Goal: Answer question/provide support: Share knowledge or assist other users

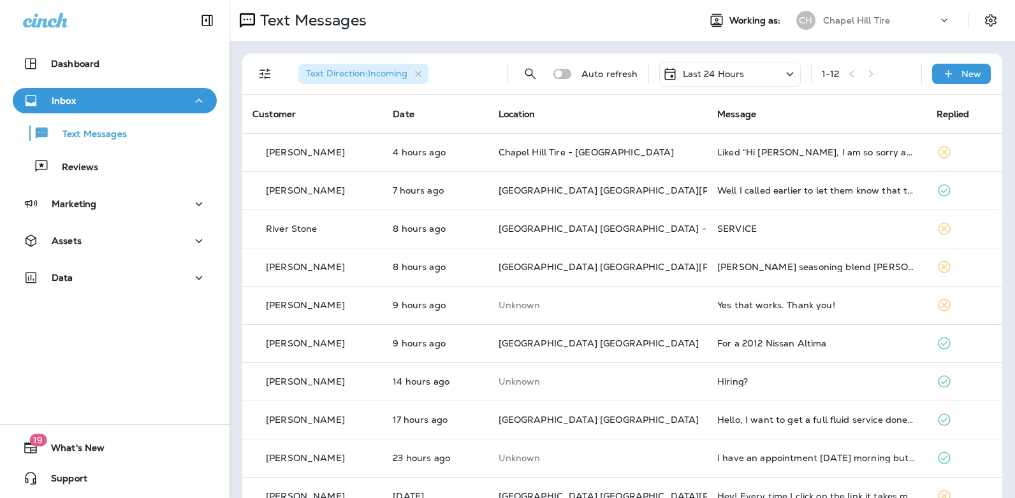
click at [782, 76] on icon at bounding box center [789, 74] width 15 height 16
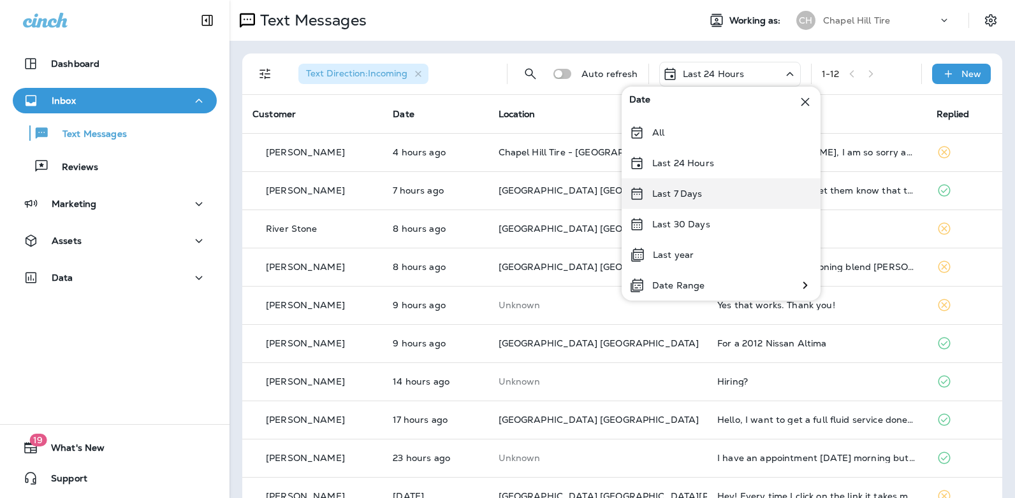
click at [725, 187] on div "Last 7 Days" at bounding box center [720, 193] width 199 height 31
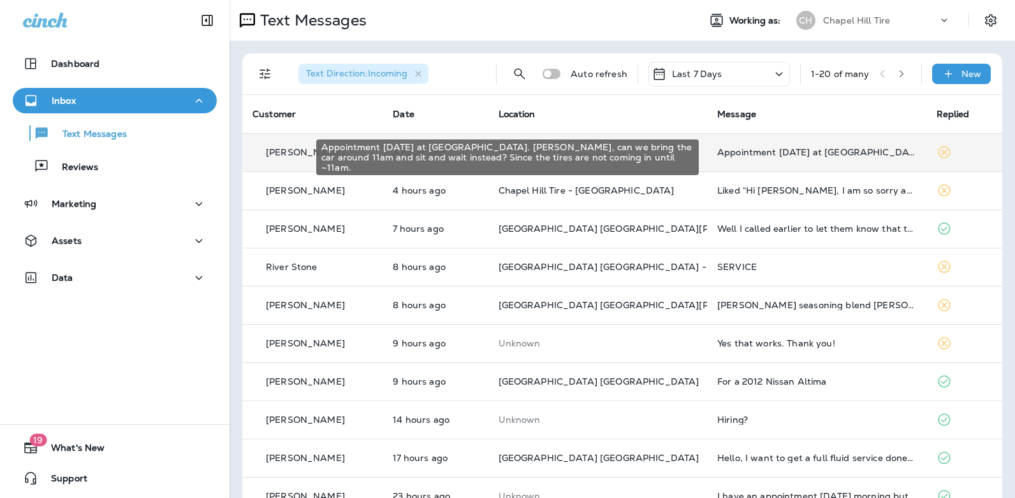
click at [777, 151] on div "Appointment [DATE] at [GEOGRAPHIC_DATA]. [PERSON_NAME], can we bring the car ar…" at bounding box center [816, 152] width 199 height 10
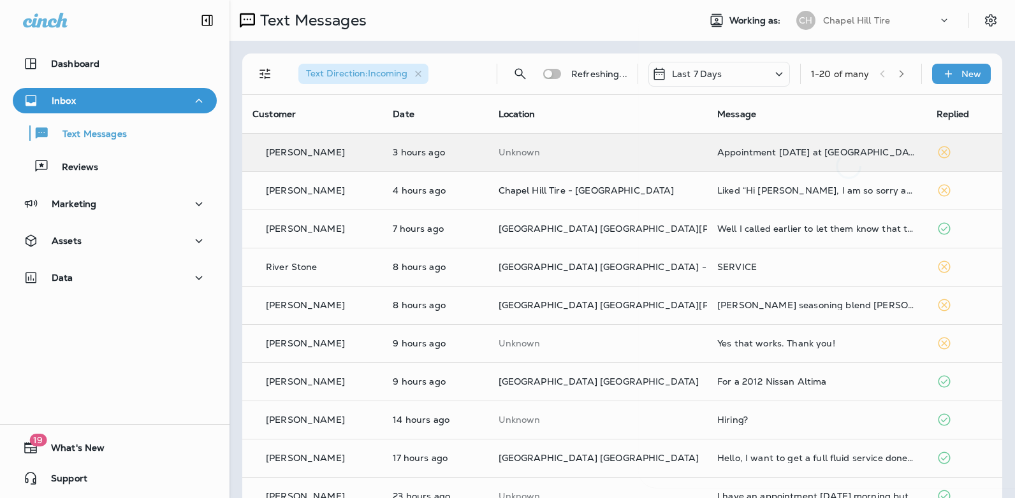
click at [777, 151] on div at bounding box center [848, 94] width 421 height 169
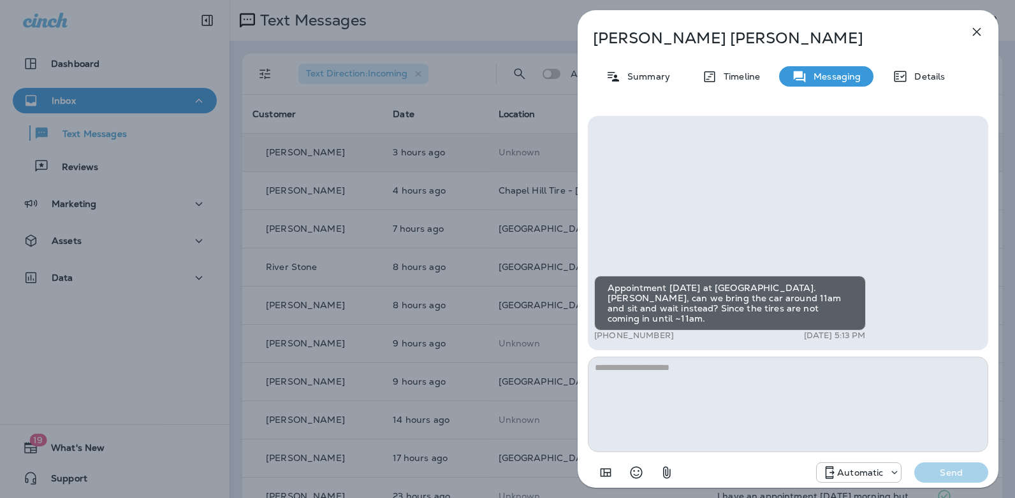
click at [901, 189] on div "Appointment [DATE] at [GEOGRAPHIC_DATA]. [PERSON_NAME], can we bring the car ar…" at bounding box center [788, 233] width 400 height 235
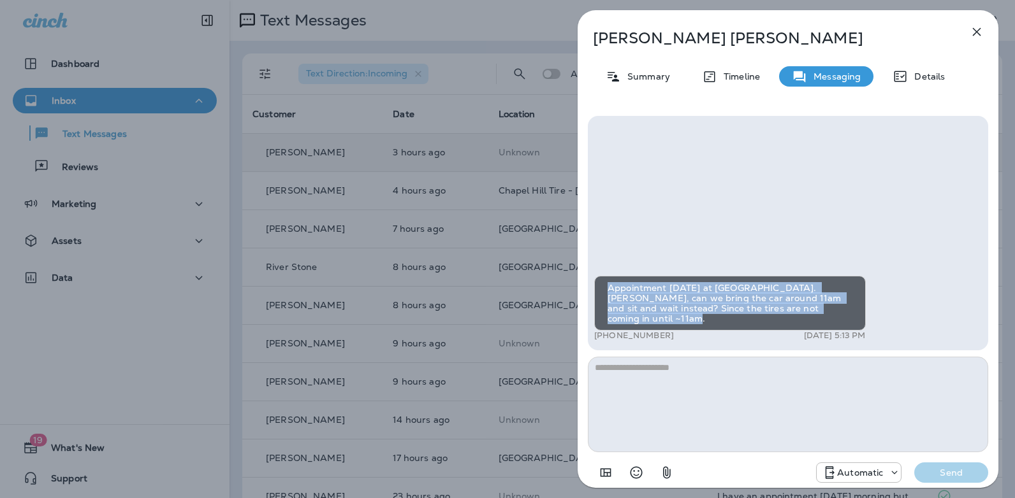
drag, startPoint x: 640, startPoint y: 318, endPoint x: 608, endPoint y: 284, distance: 46.9
click at [608, 284] on div "Appointment [DATE] at [GEOGRAPHIC_DATA]. [PERSON_NAME], can we bring the car ar…" at bounding box center [729, 303] width 271 height 55
copy div "Appointment [DATE] at [GEOGRAPHIC_DATA]. [PERSON_NAME], can we bring the car ar…"
click at [976, 29] on icon "button" at bounding box center [976, 31] width 15 height 15
